Goal: Use online tool/utility

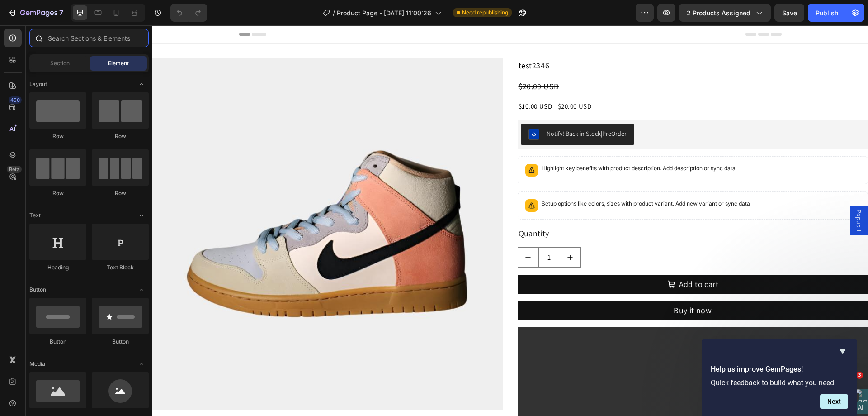
click at [83, 34] on input "text" at bounding box center [88, 38] width 119 height 18
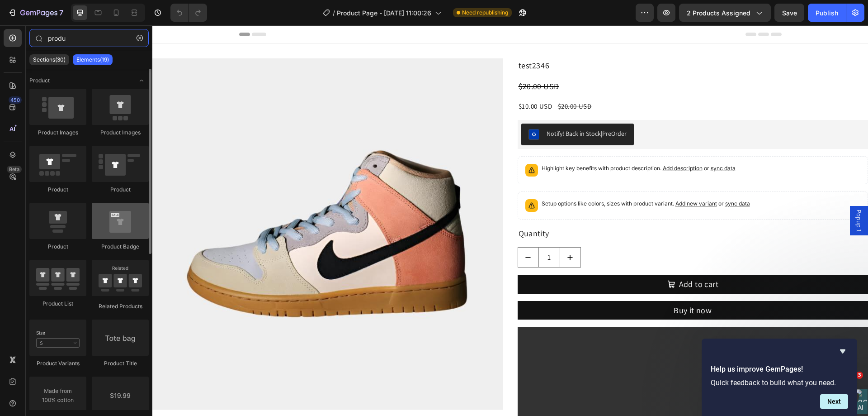
type input "produ"
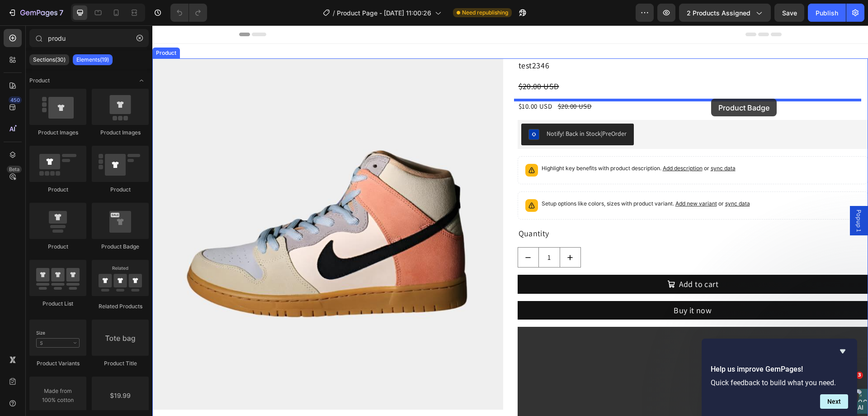
drag, startPoint x: 291, startPoint y: 253, endPoint x: 711, endPoint y: 99, distance: 448.0
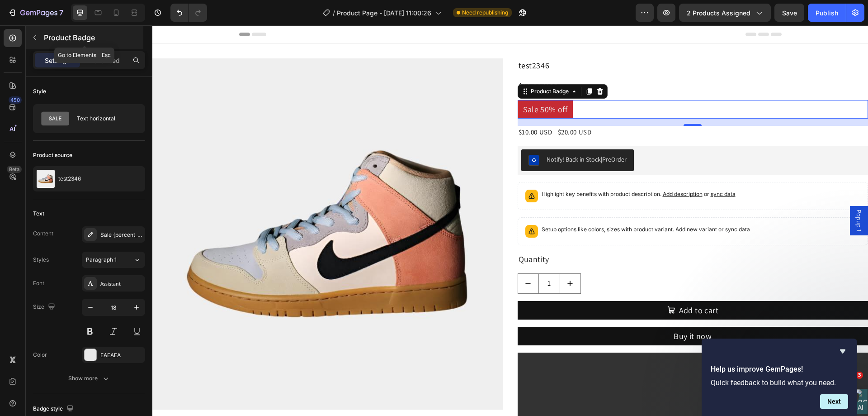
click at [29, 36] on button "button" at bounding box center [35, 37] width 14 height 14
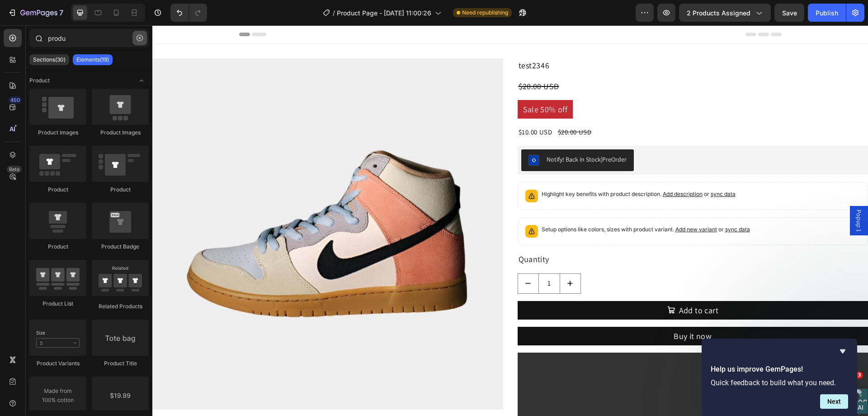
click at [143, 33] on button "button" at bounding box center [139, 38] width 14 height 14
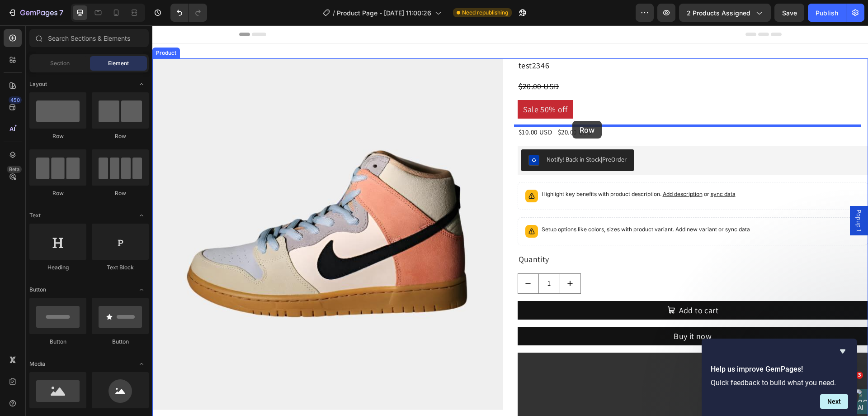
drag, startPoint x: 216, startPoint y: 208, endPoint x: 572, endPoint y: 121, distance: 367.3
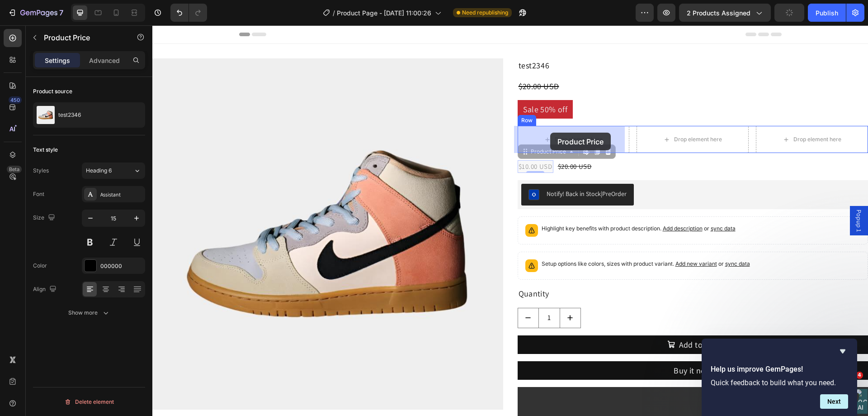
drag, startPoint x: 531, startPoint y: 156, endPoint x: 550, endPoint y: 132, distance: 30.5
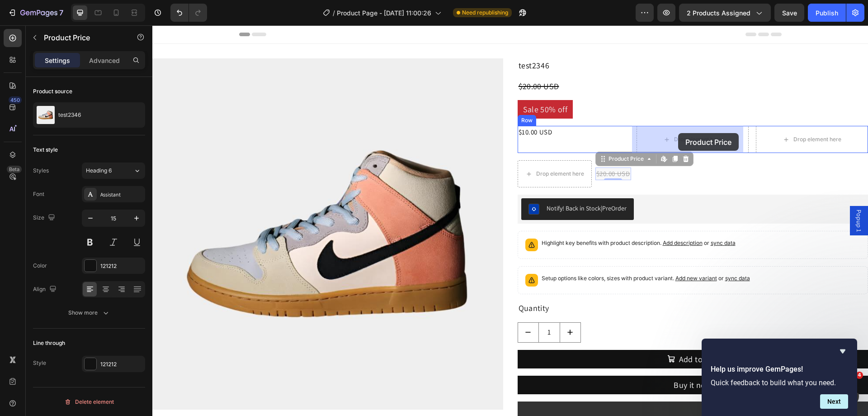
drag, startPoint x: 607, startPoint y: 165, endPoint x: 677, endPoint y: 136, distance: 76.6
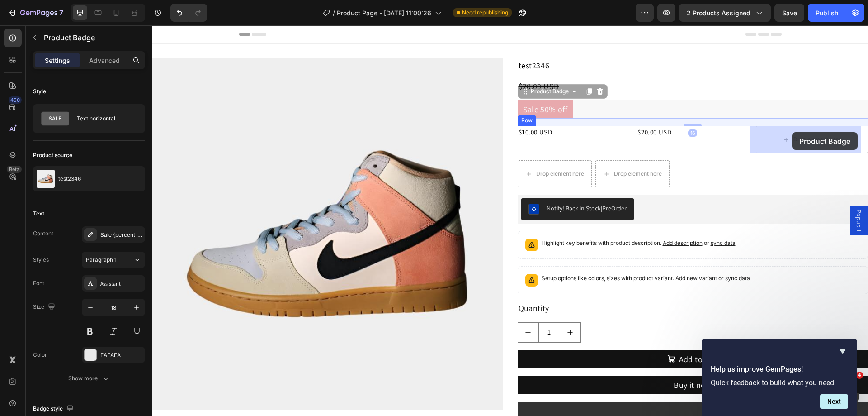
drag, startPoint x: 528, startPoint y: 93, endPoint x: 792, endPoint y: 132, distance: 266.9
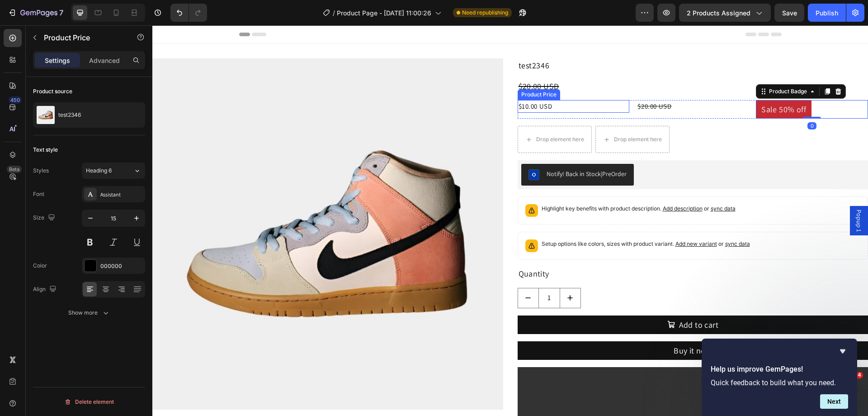
click at [523, 97] on div "Product Price" at bounding box center [539, 94] width 39 height 8
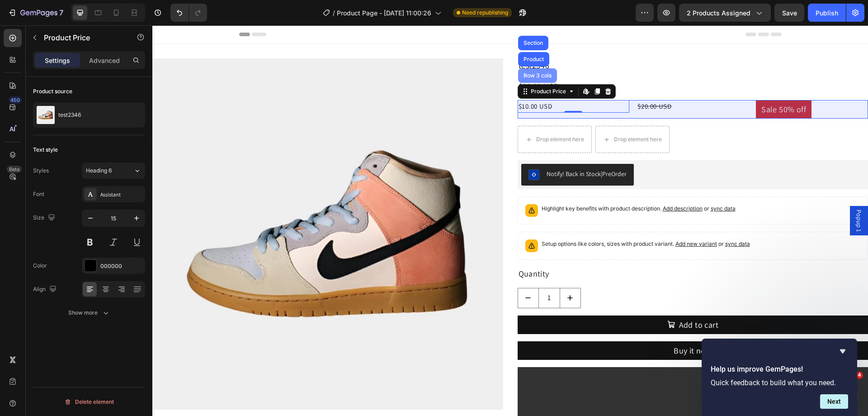
click at [536, 75] on div "Row 3 cols" at bounding box center [538, 75] width 32 height 5
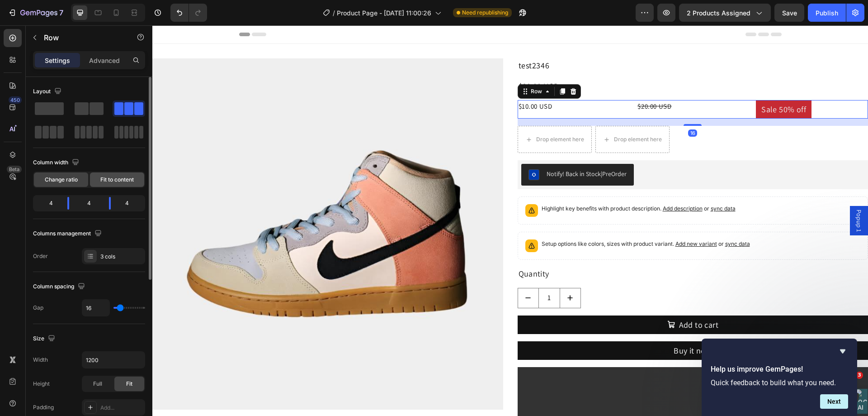
click at [122, 184] on div "Fit to content" at bounding box center [117, 179] width 54 height 14
